Goal: Task Accomplishment & Management: Manage account settings

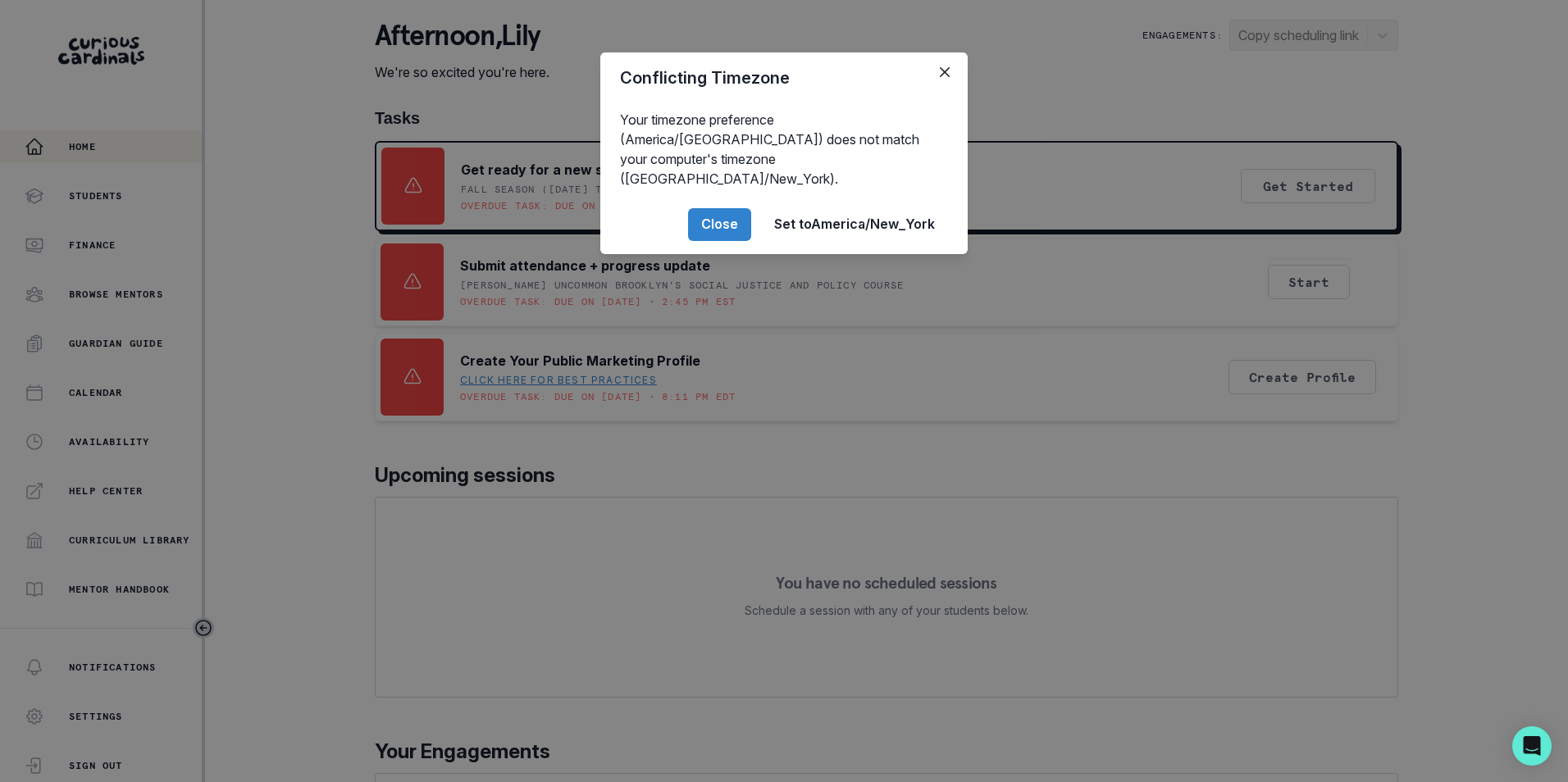
click at [719, 215] on button "Close" at bounding box center [719, 224] width 63 height 32
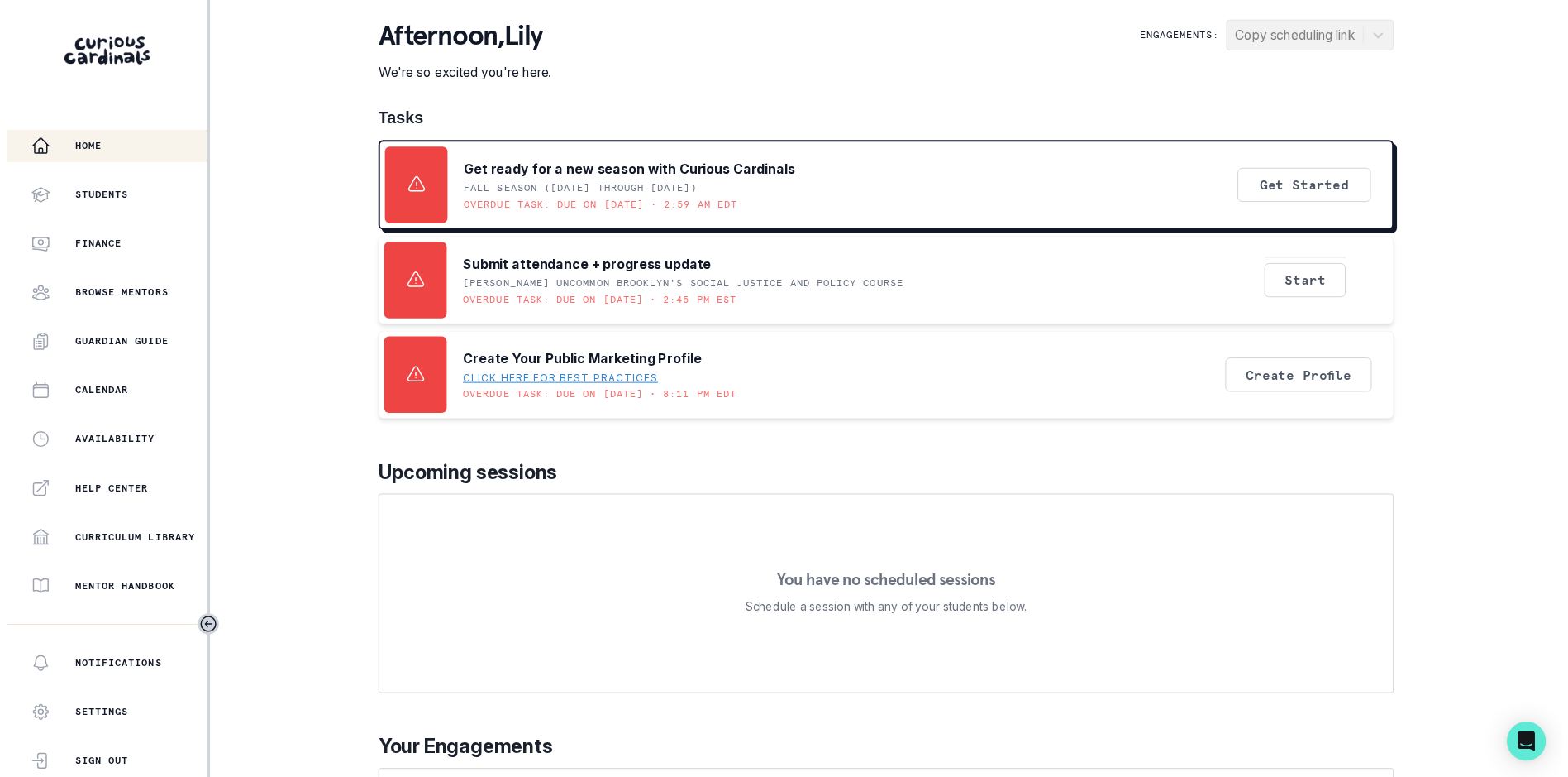
scroll to position [165, 0]
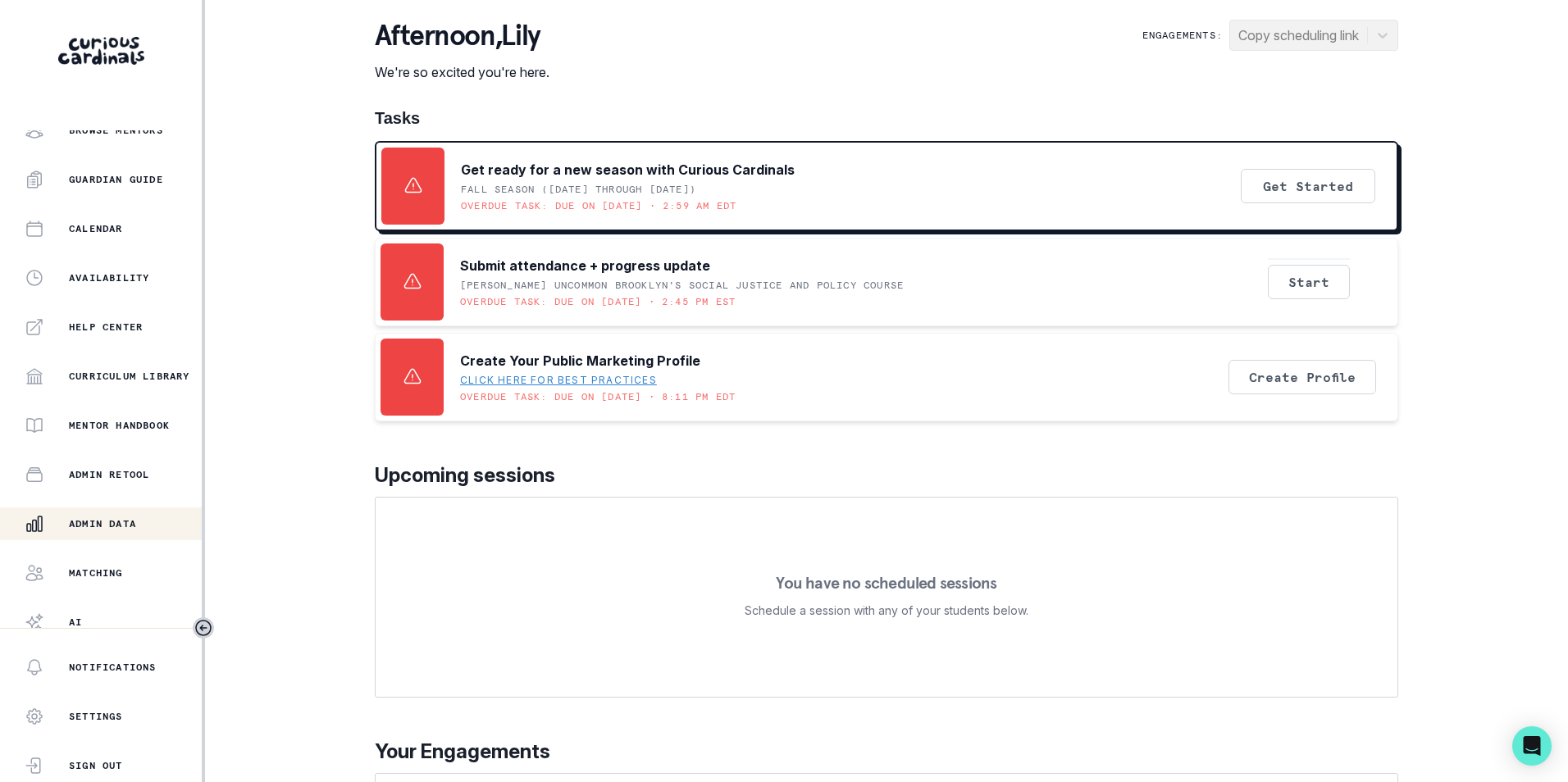
click at [132, 518] on p "Admin Data" at bounding box center [102, 523] width 68 height 13
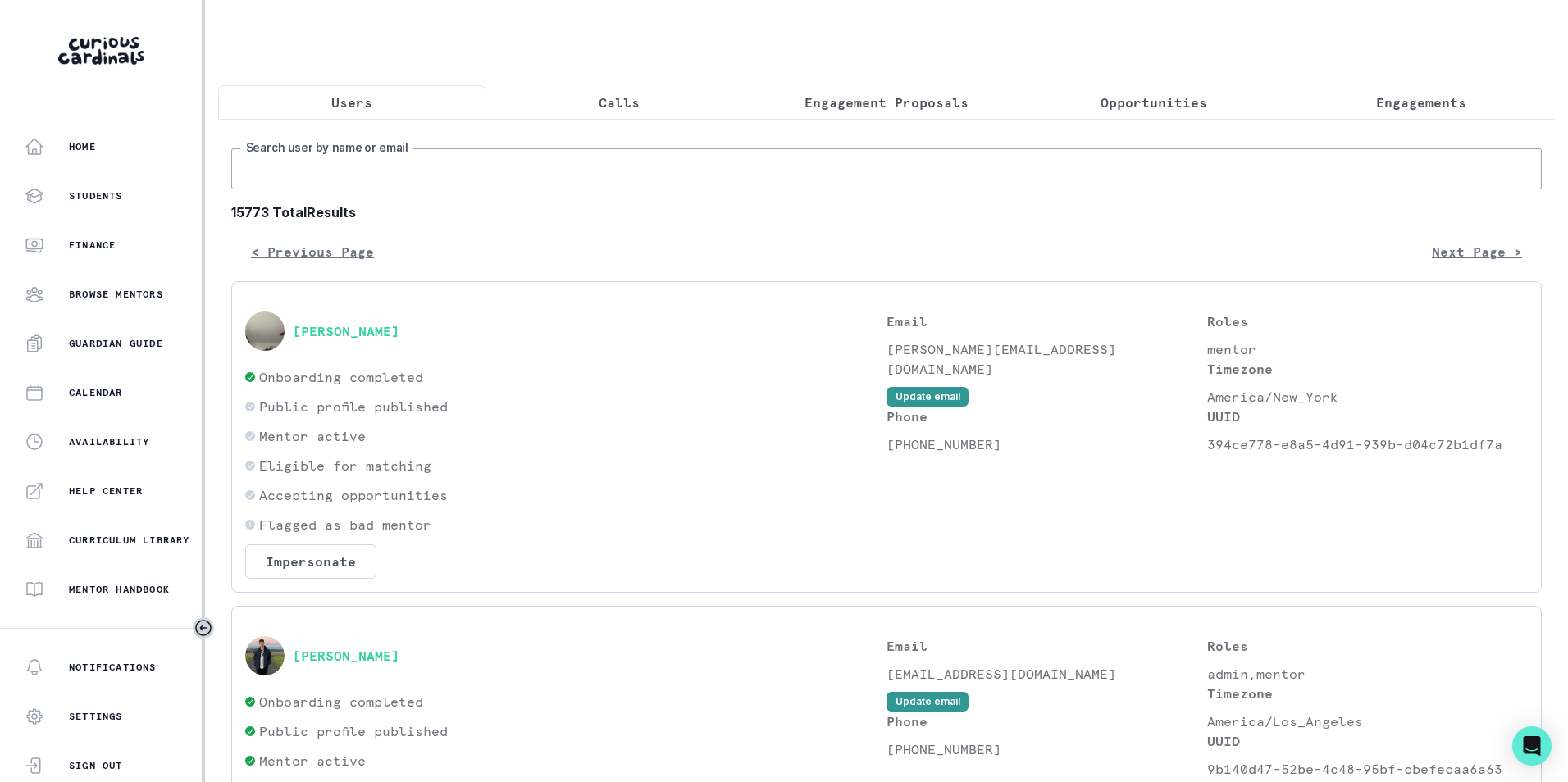
click at [452, 188] on input "Search user by name or email" at bounding box center [887, 169] width 1310 height 41
paste input "[EMAIL_ADDRESS][DOMAIN_NAME]"
type input "[EMAIL_ADDRESS][DOMAIN_NAME]"
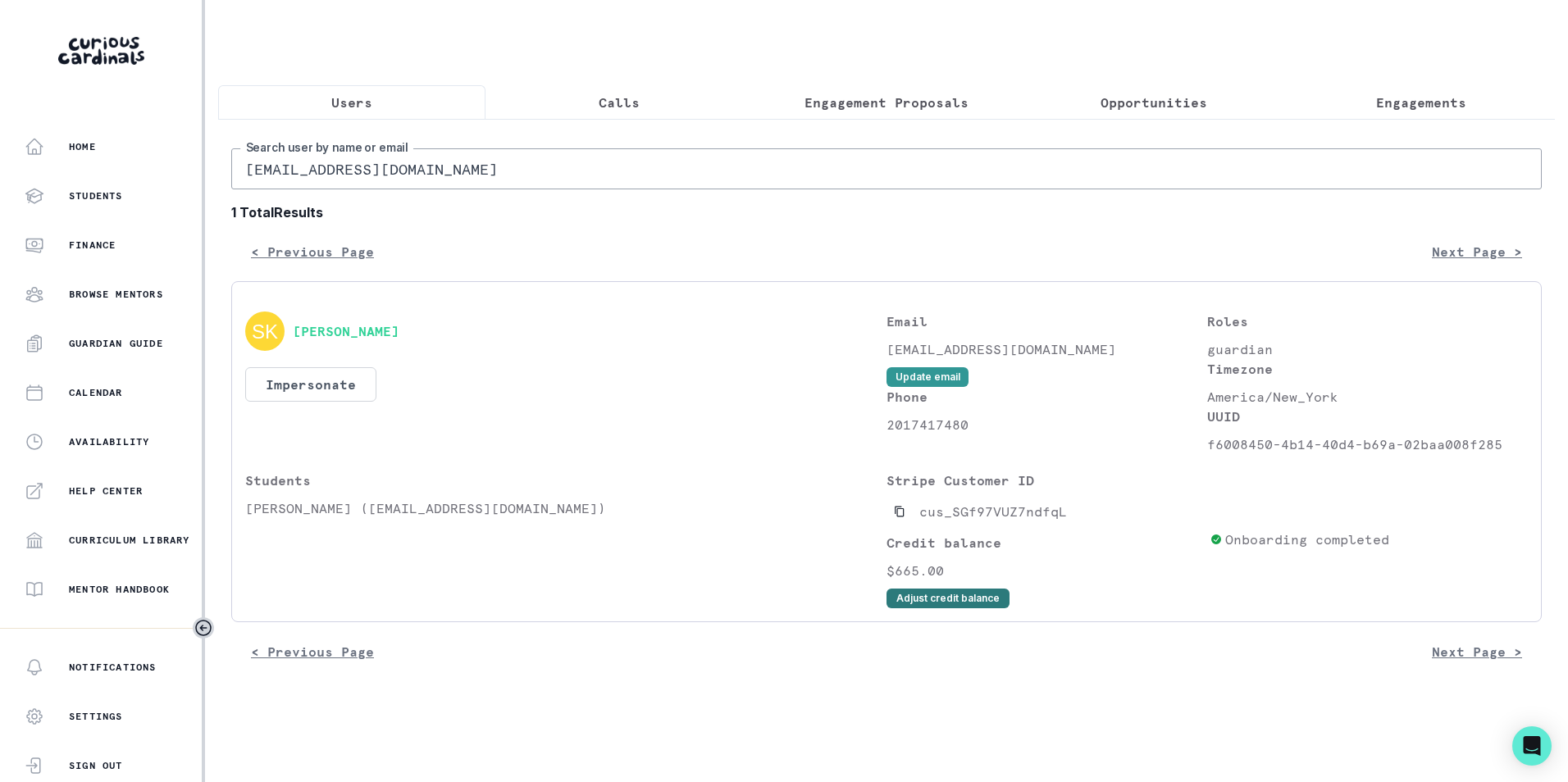
click at [967, 606] on button "Adjust credit balance" at bounding box center [947, 598] width 123 height 19
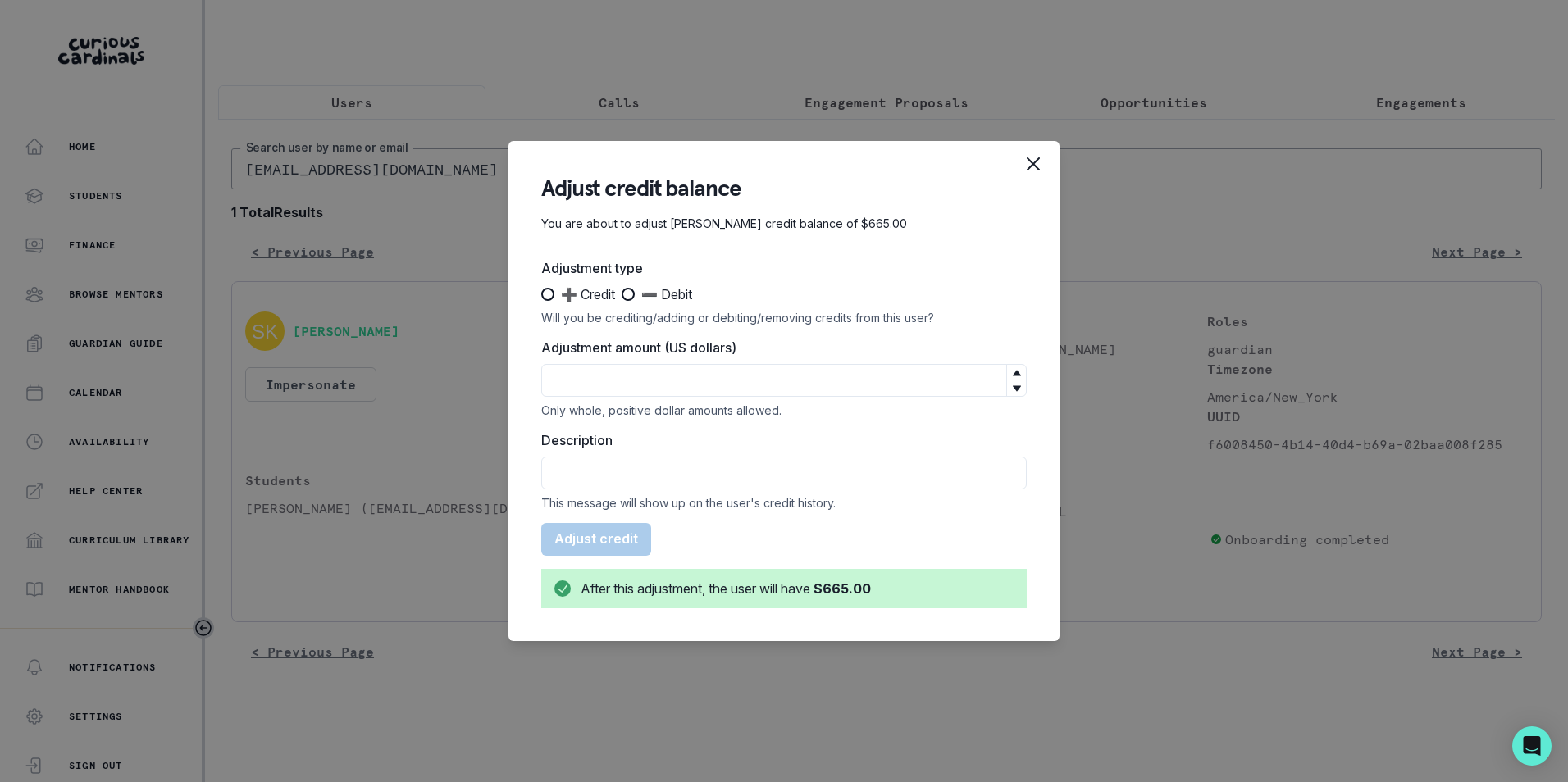
click at [632, 296] on span at bounding box center [628, 295] width 13 height 13
click at [622, 296] on input "➖ Debit" at bounding box center [621, 295] width 1 height 1
radio input "true"
click at [647, 388] on input "Adjustment amount (US dollars)" at bounding box center [784, 380] width 486 height 32
type input "390"
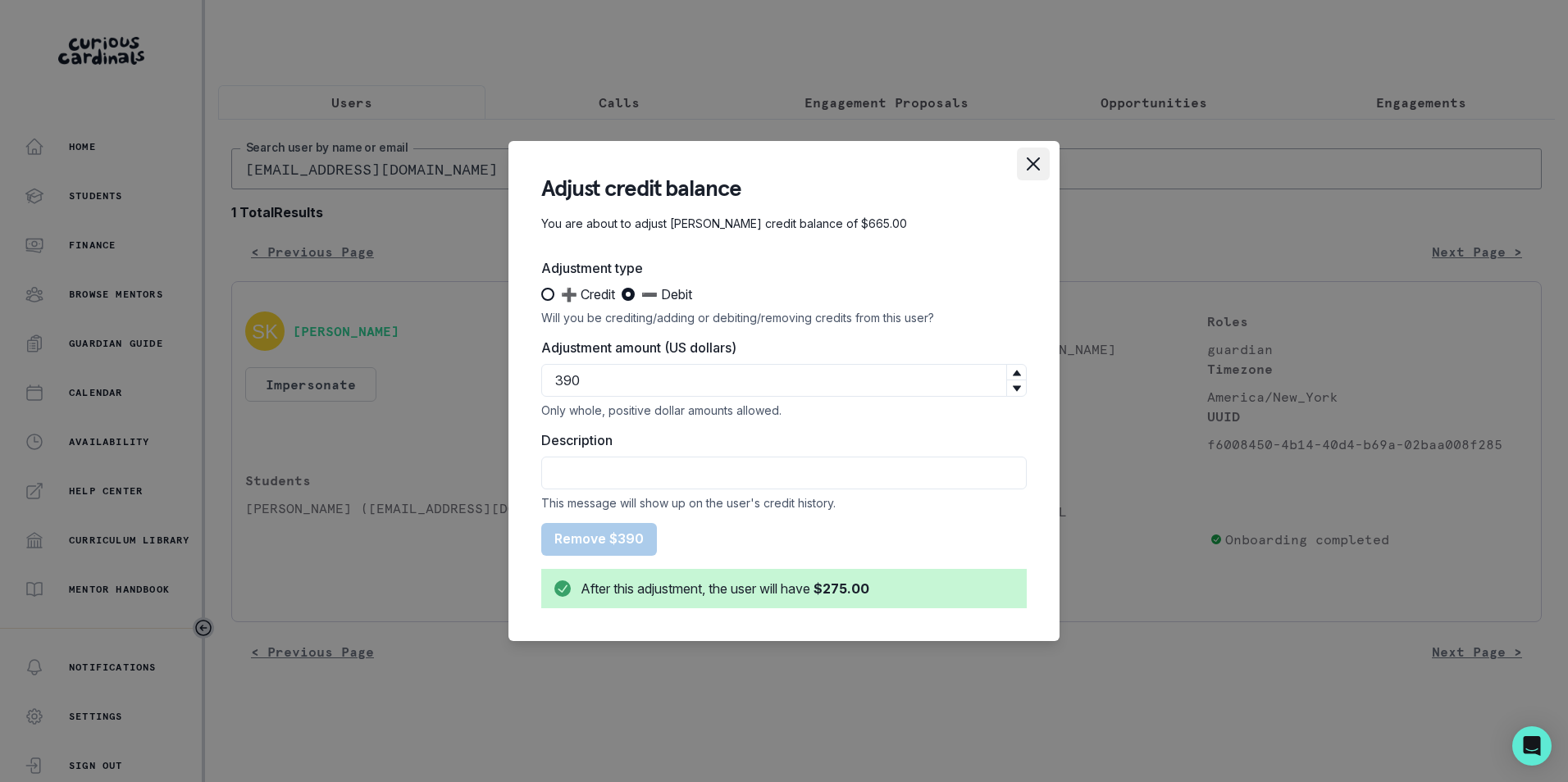
click at [1037, 160] on icon "Close" at bounding box center [1033, 164] width 13 height 13
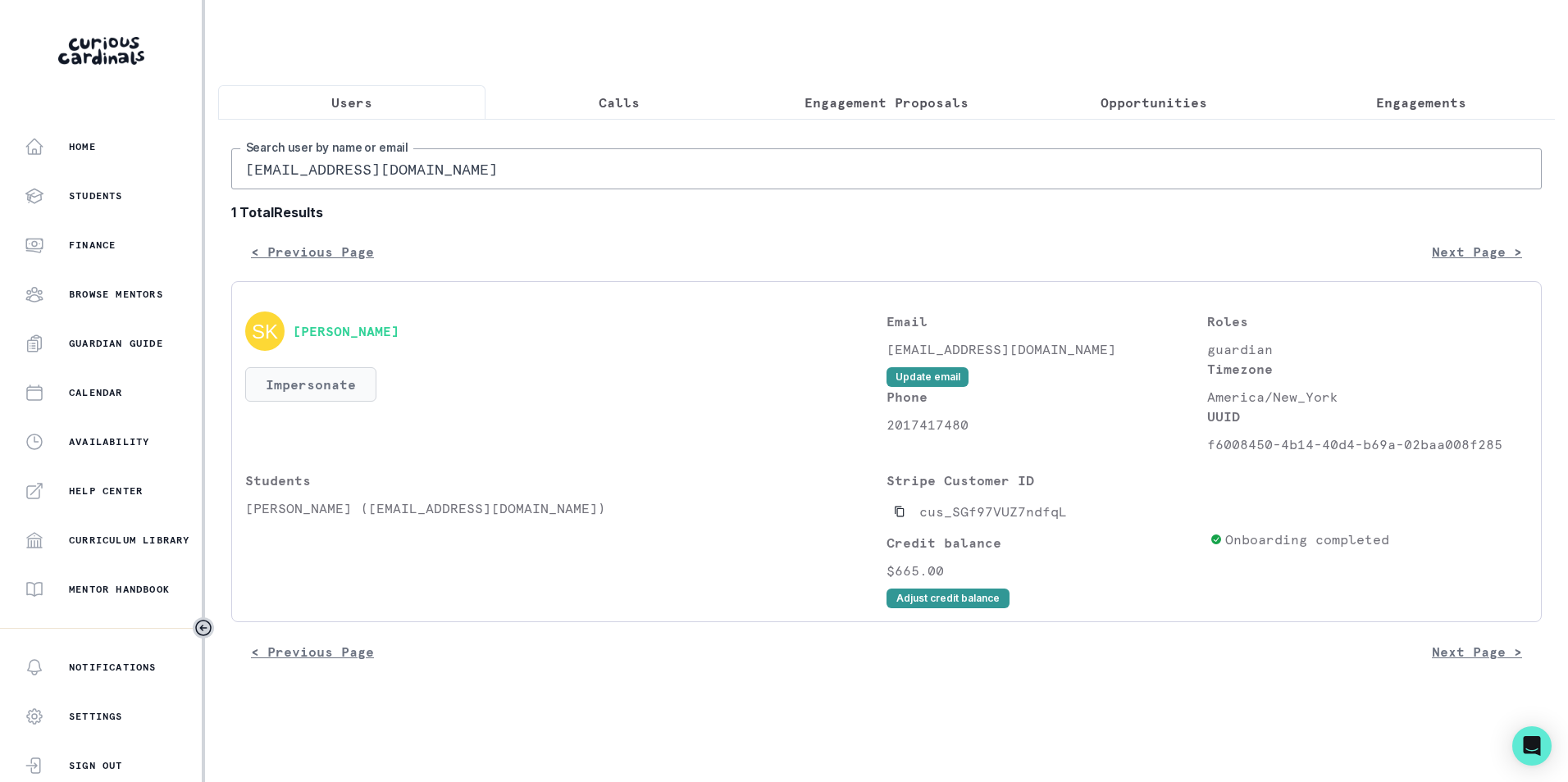
click at [327, 400] on button "Impersonate" at bounding box center [311, 384] width 132 height 34
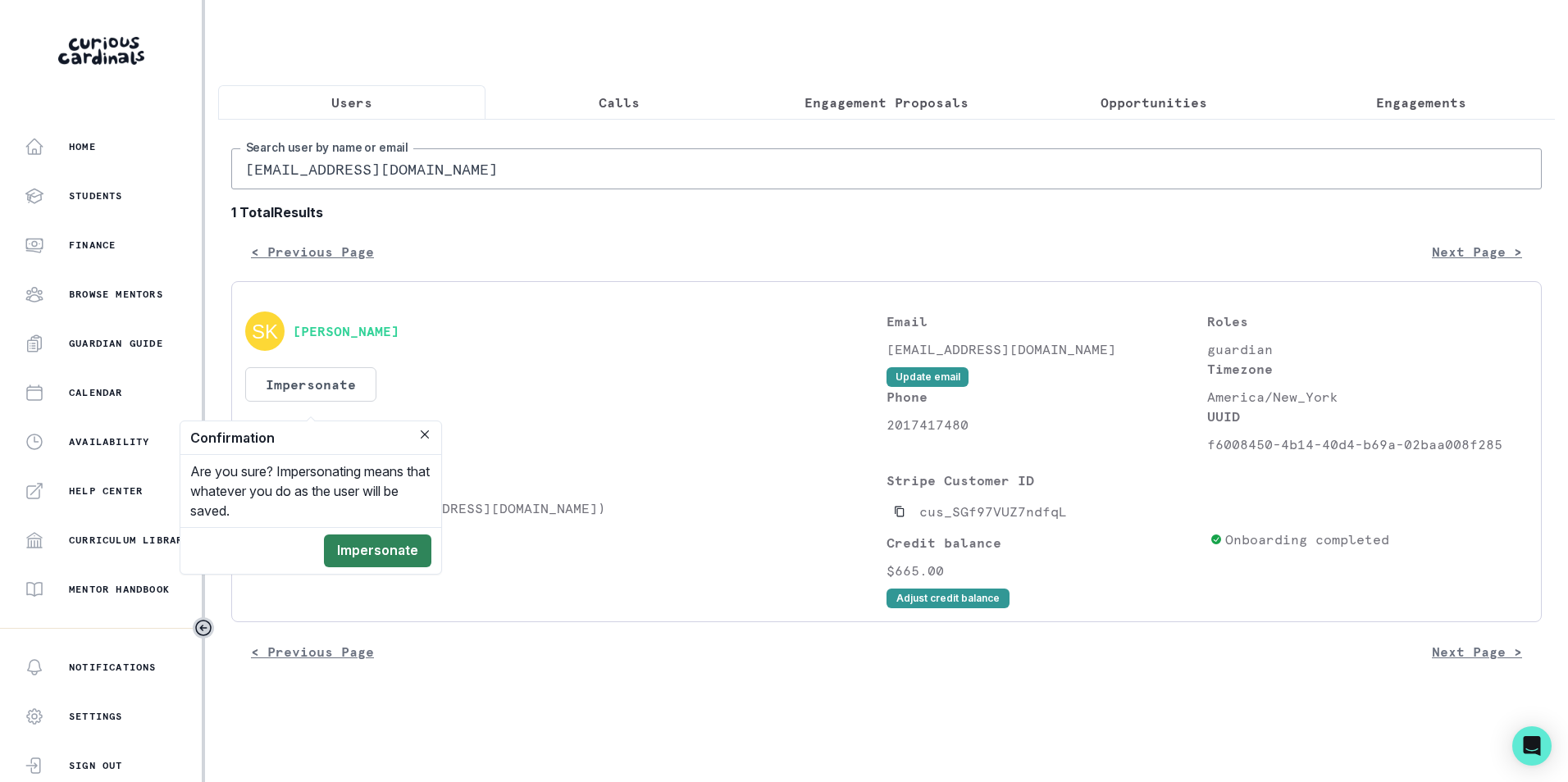
click at [381, 549] on button "Impersonate" at bounding box center [377, 550] width 107 height 32
